Goal: Information Seeking & Learning: Learn about a topic

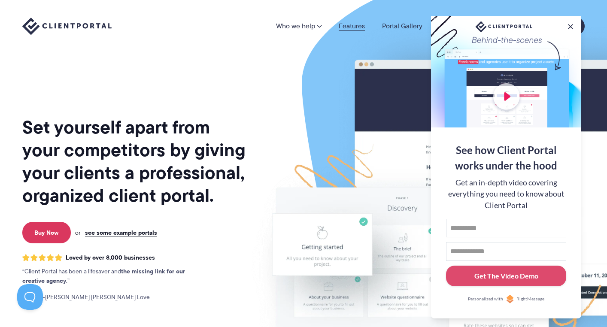
click at [347, 25] on link "Features" at bounding box center [352, 26] width 26 height 7
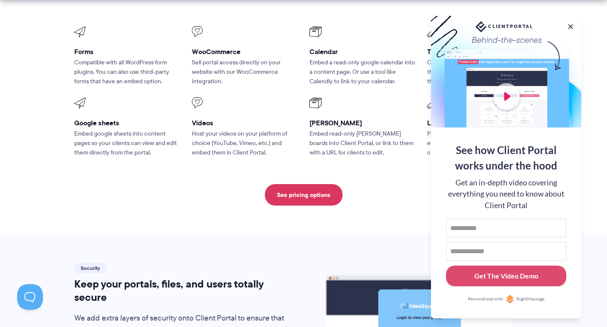
scroll to position [1202, 0]
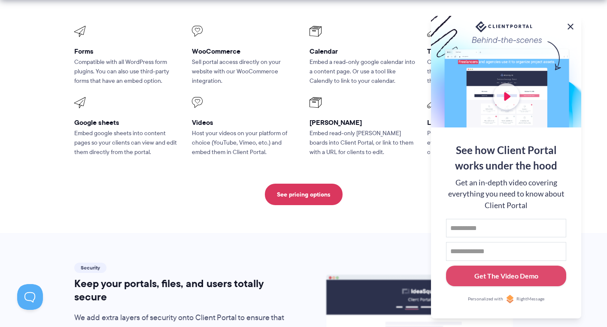
click at [568, 24] on button at bounding box center [570, 26] width 10 height 10
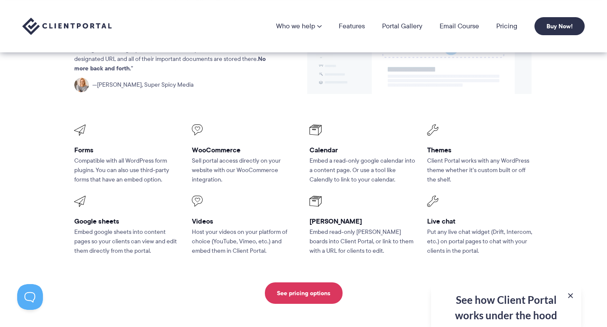
scroll to position [1073, 0]
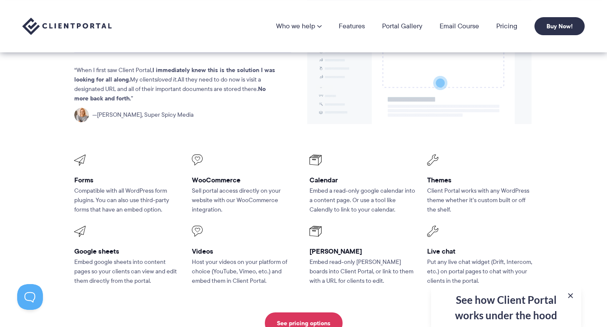
click at [155, 285] on div "Compatibility Compatible with the tools you already use, from spreadsheets vide…" at bounding box center [303, 142] width 458 height 384
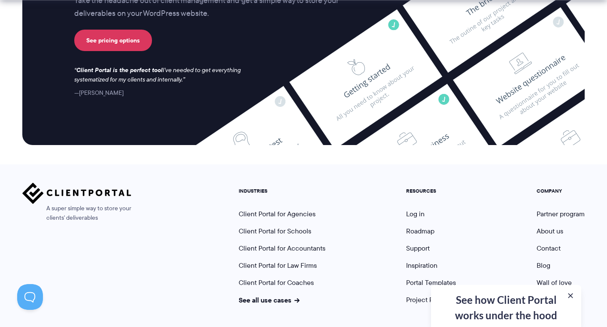
scroll to position [2324, 0]
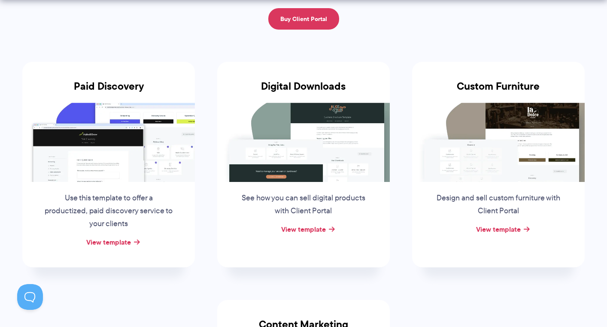
scroll to position [129, 0]
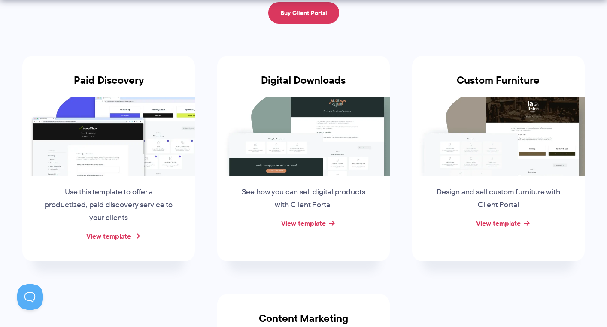
click at [216, 36] on div "Downloadable Portal Templates Download any of our portal templates to use in Cl…" at bounding box center [304, 233] width 584 height 563
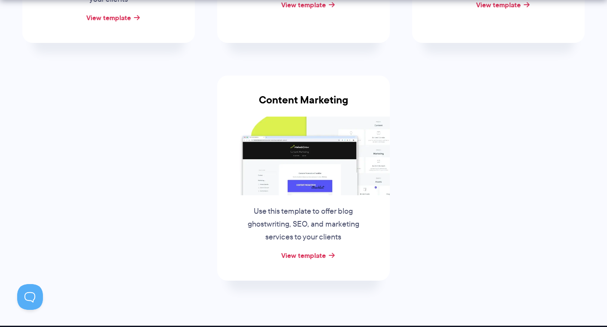
scroll to position [386, 0]
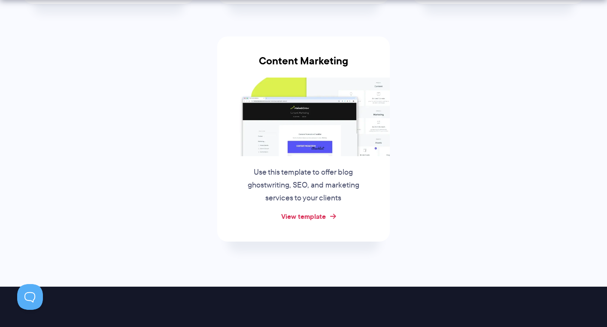
click at [309, 214] on link "View template" at bounding box center [303, 216] width 45 height 10
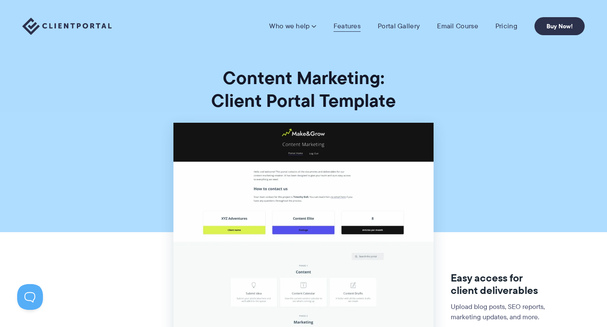
click at [354, 27] on link "Features" at bounding box center [347, 26] width 27 height 9
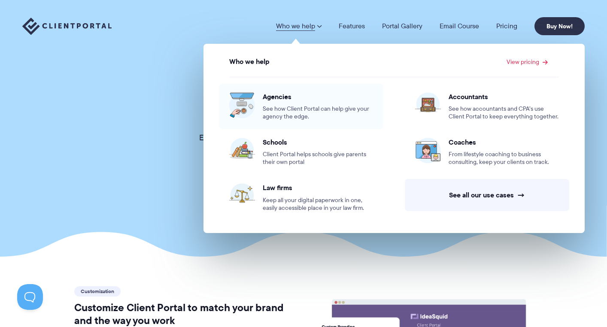
click at [289, 108] on span "See how Client Portal can help give your agency the edge." at bounding box center [318, 112] width 110 height 15
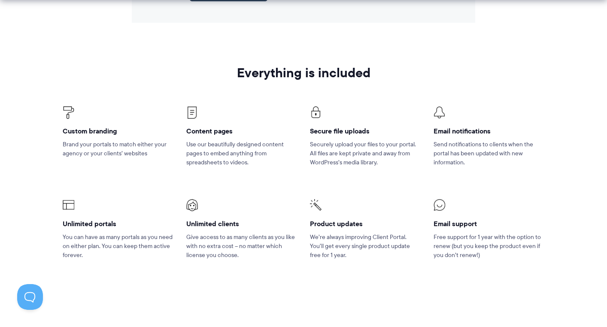
scroll to position [1245, 0]
